Goal: Task Accomplishment & Management: Manage account settings

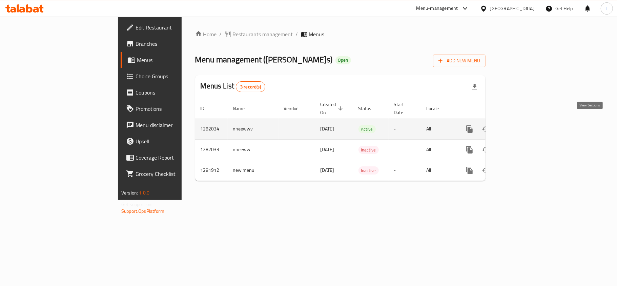
click at [527, 121] on link "enhanced table" at bounding box center [519, 129] width 16 height 16
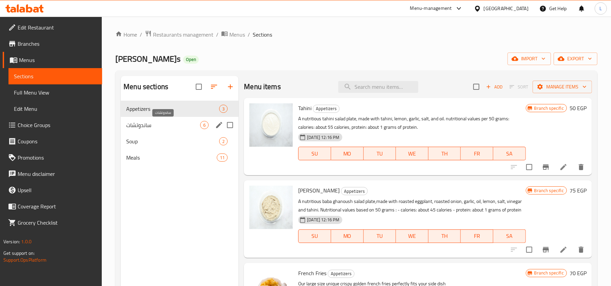
click at [163, 129] on span "ساندوتشات" at bounding box center [163, 125] width 74 height 8
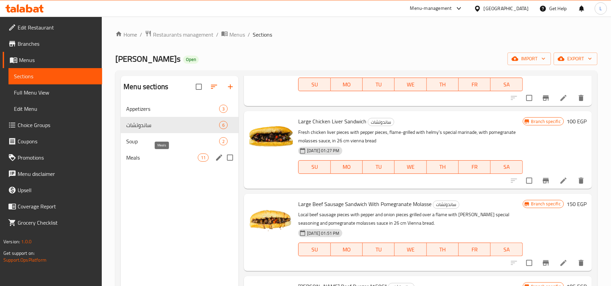
click at [152, 156] on span "Meals" at bounding box center [162, 158] width 72 height 8
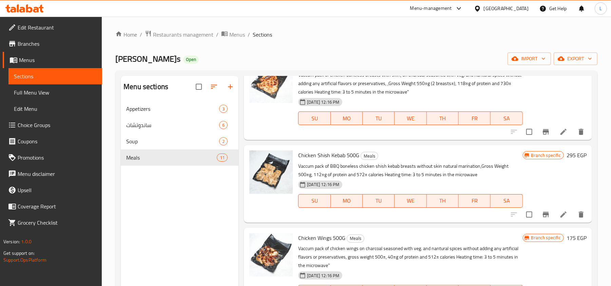
scroll to position [271, 0]
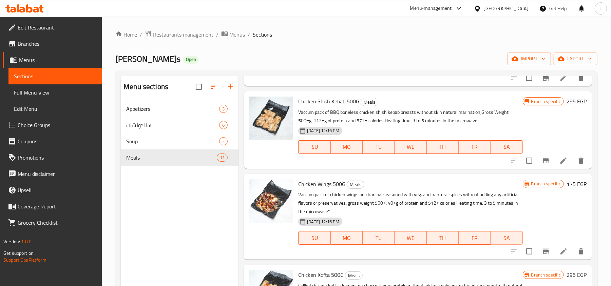
drag, startPoint x: 44, startPoint y: 94, endPoint x: 86, endPoint y: 49, distance: 62.1
click at [44, 94] on span "Full Menu View" at bounding box center [55, 92] width 83 height 8
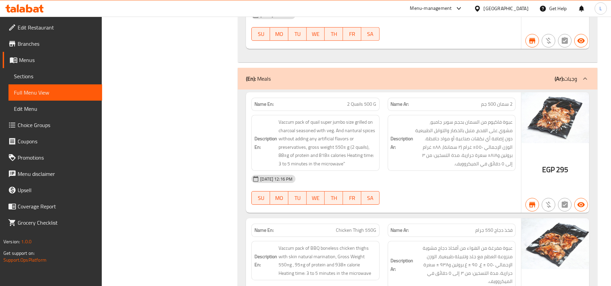
scroll to position [1492, 0]
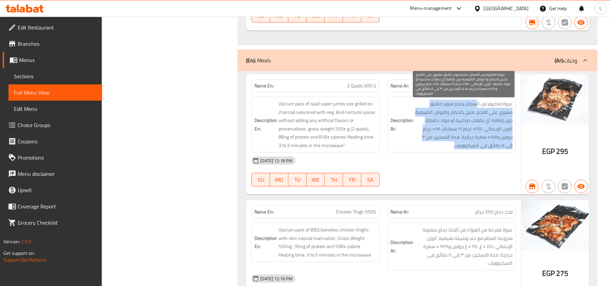
drag, startPoint x: 476, startPoint y: 101, endPoint x: 446, endPoint y: 139, distance: 48.3
click at [446, 139] on span "عبوة فاكيوم من السمان بحجم سوبر جامبو، مشوي على الفحم، متبل بالخضار والتوابل ال…" at bounding box center [464, 125] width 98 height 50
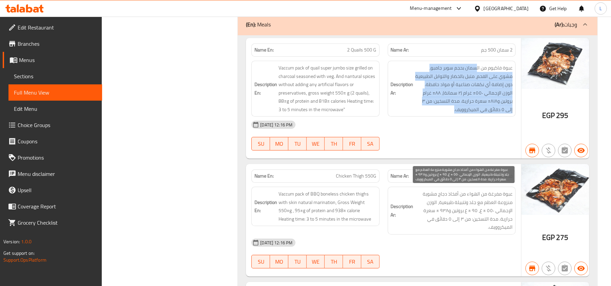
scroll to position [1582, 0]
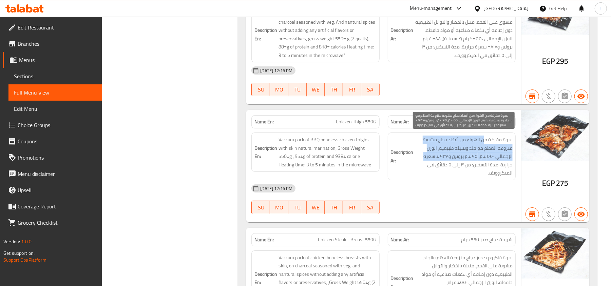
drag, startPoint x: 485, startPoint y: 136, endPoint x: 425, endPoint y: 154, distance: 62.7
click at [425, 154] on span "عبوة مفرغة من الهواء من أفخاذ دجاج مشوية منزوعة العظم مع جلد وتتبيلة طبيعية، ال…" at bounding box center [464, 157] width 98 height 42
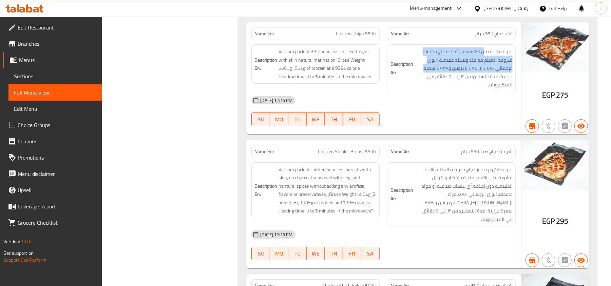
scroll to position [1672, 0]
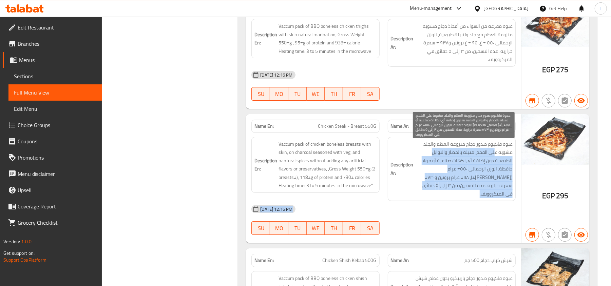
drag, startPoint x: 495, startPoint y: 171, endPoint x: 451, endPoint y: 196, distance: 50.8
click at [451, 196] on div "Name En: Chicken Steak - Breast 550G Name Ar: شريحة دجاج صدر 550 جرام Descripti…" at bounding box center [383, 178] width 275 height 129
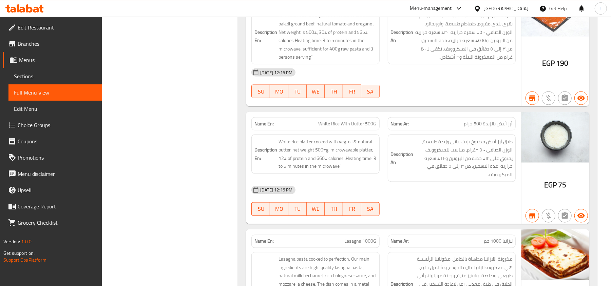
scroll to position [2690, 0]
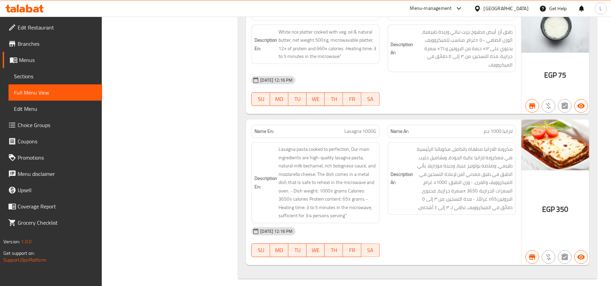
click at [42, 26] on span "Edit Restaurant" at bounding box center [57, 27] width 79 height 8
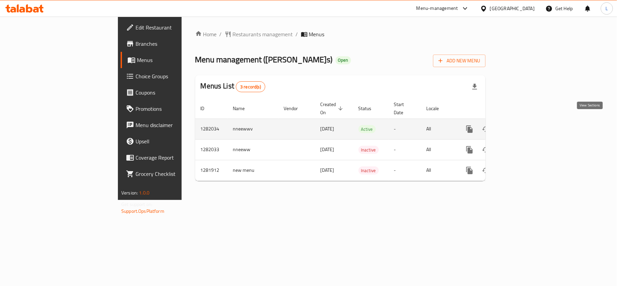
click at [527, 121] on link "enhanced table" at bounding box center [519, 129] width 16 height 16
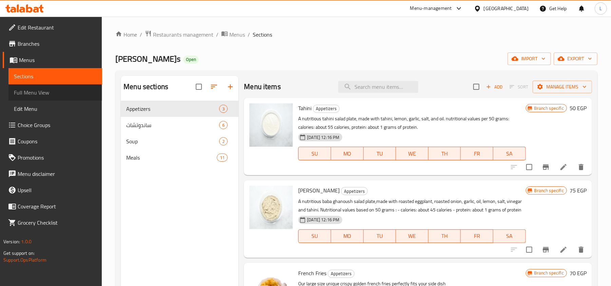
click at [38, 89] on span "Full Menu View" at bounding box center [55, 92] width 83 height 8
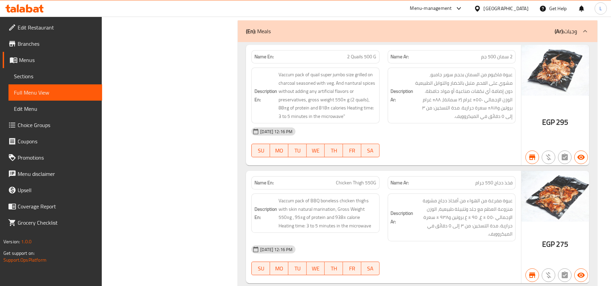
scroll to position [1627, 0]
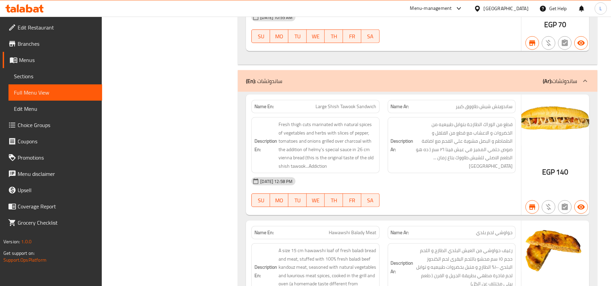
scroll to position [751, 0]
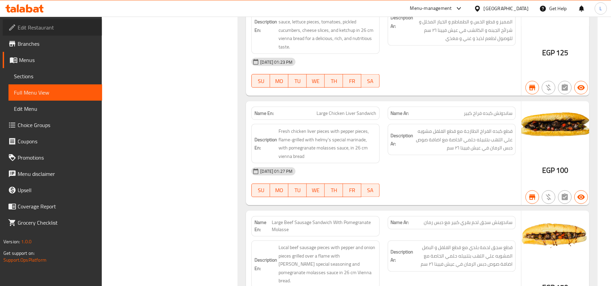
click at [28, 27] on span "Edit Restaurant" at bounding box center [57, 27] width 79 height 8
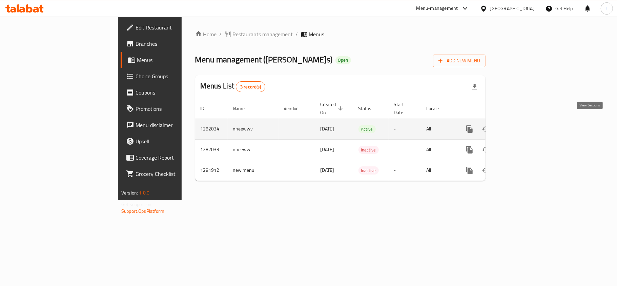
click at [522, 126] on icon "enhanced table" at bounding box center [519, 129] width 6 height 6
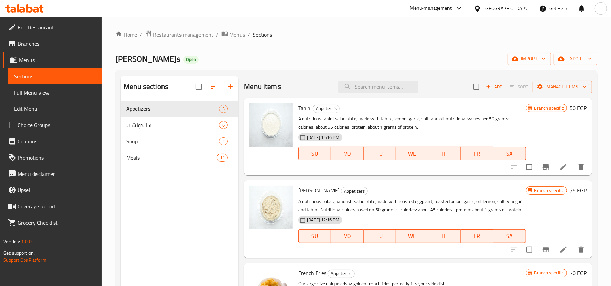
click at [40, 88] on span "Full Menu View" at bounding box center [55, 92] width 83 height 8
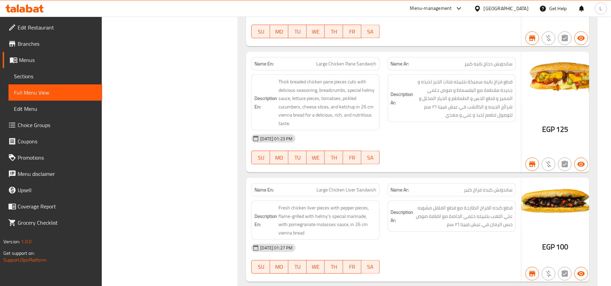
scroll to position [814, 0]
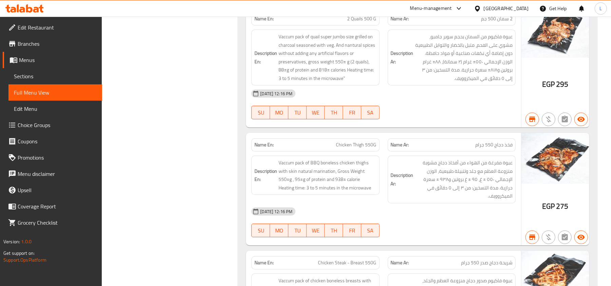
scroll to position [1560, 0]
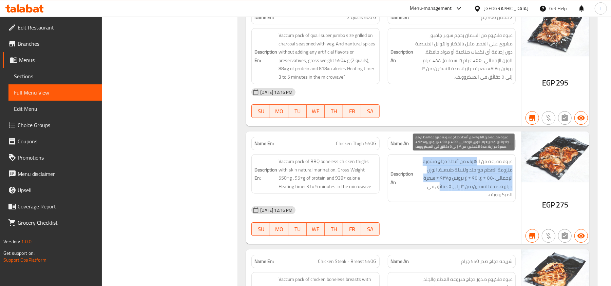
drag, startPoint x: 476, startPoint y: 160, endPoint x: 438, endPoint y: 186, distance: 46.1
click at [438, 186] on span "عبوة مفرغة من الهواء من أفخاذ دجاج مشوية منزوعة العظم مع جلد وتتبيلة طبيعية، ال…" at bounding box center [464, 178] width 98 height 42
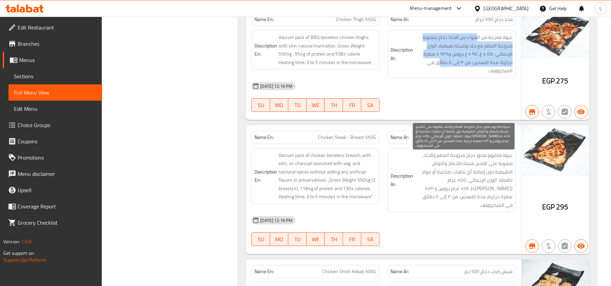
scroll to position [1696, 0]
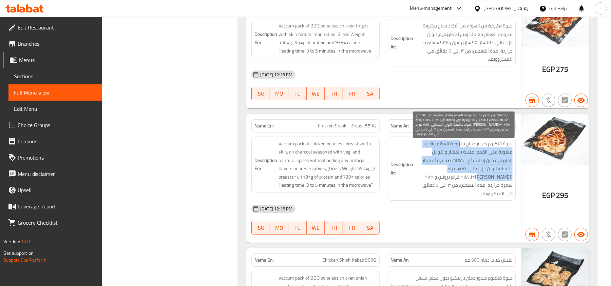
drag, startPoint x: 460, startPoint y: 142, endPoint x: 422, endPoint y: 168, distance: 45.5
click at [422, 168] on span "عبوة فاكيوم صدور دجاج منزوعة العظم والجلد، مشوية على الفحم، متبلة بالخضار والتو…" at bounding box center [464, 169] width 98 height 58
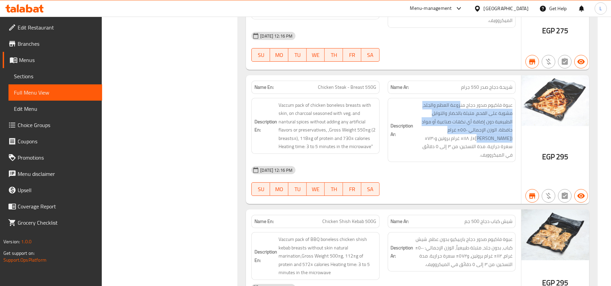
scroll to position [1786, 0]
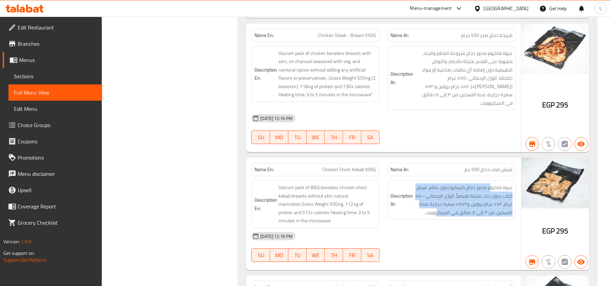
drag, startPoint x: 491, startPoint y: 180, endPoint x: 437, endPoint y: 208, distance: 60.5
click at [437, 208] on div "Description Ar: عبوة فاكيوم صدور دجاج باربيكيو بدون عظم، شيش كباب، بدون جلد، مت…" at bounding box center [451, 199] width 128 height 39
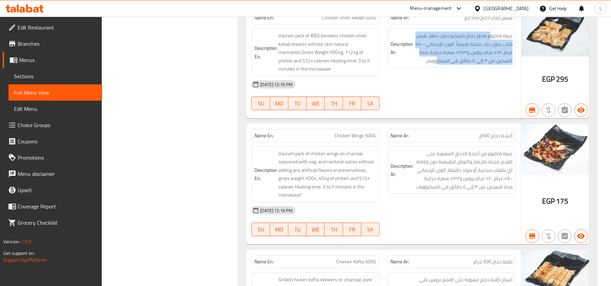
scroll to position [1967, 0]
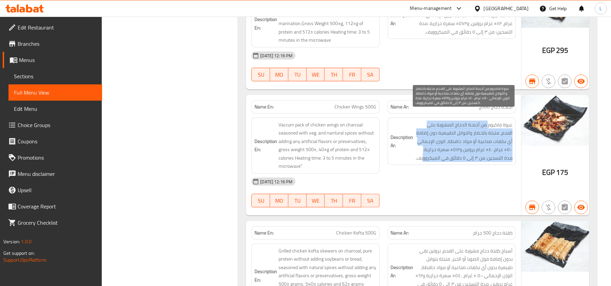
drag, startPoint x: 488, startPoint y: 109, endPoint x: 433, endPoint y: 152, distance: 70.3
click at [433, 152] on div "Description Ar: عبوة فاكيوم من أجنحة الدجاج المشوية على الفحم، متبلة بالخضار وا…" at bounding box center [451, 142] width 128 height 48
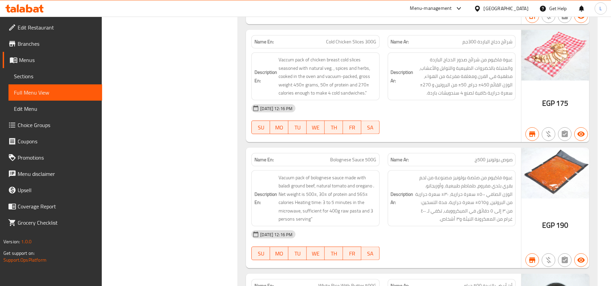
scroll to position [2419, 0]
click at [30, 49] on link "Branches" at bounding box center [52, 44] width 99 height 16
